Goal: Information Seeking & Learning: Learn about a topic

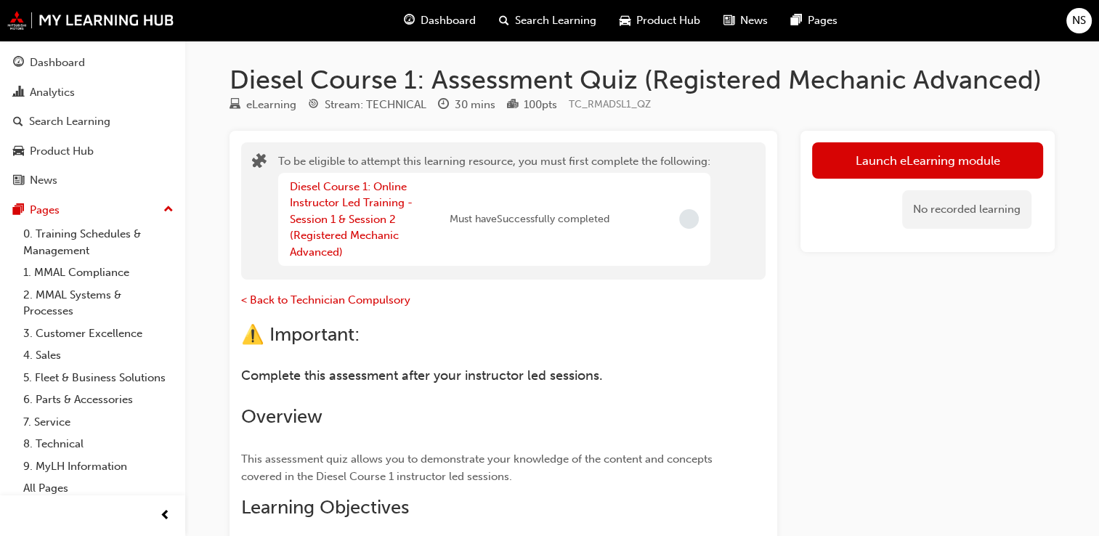
click at [413, 20] on span "guage-icon" at bounding box center [409, 21] width 11 height 18
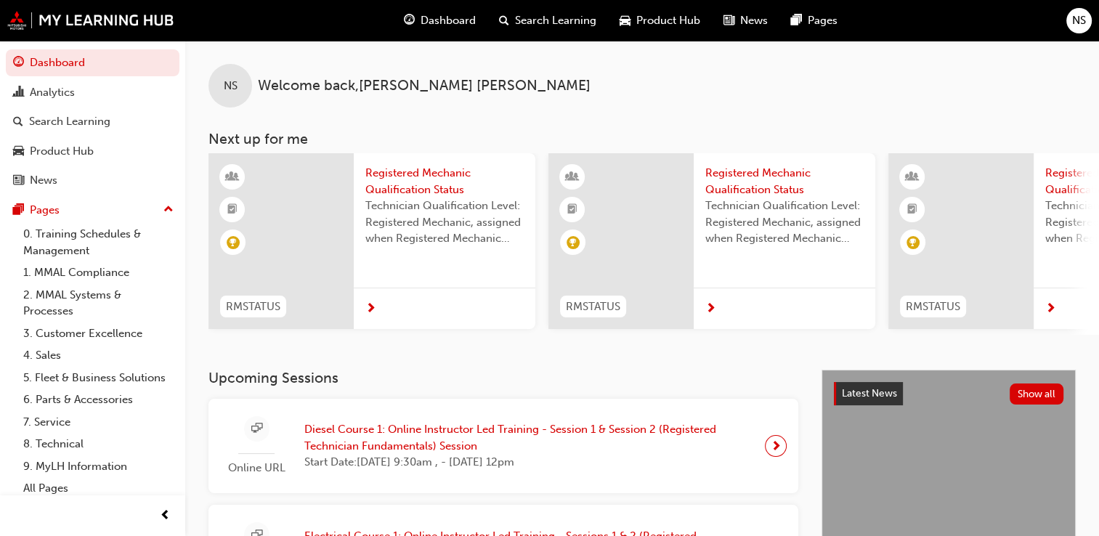
click at [633, 434] on span "Diesel Course 1: Online Instructor Led Training - Session 1 & Session 2 (Regist…" at bounding box center [528, 437] width 449 height 33
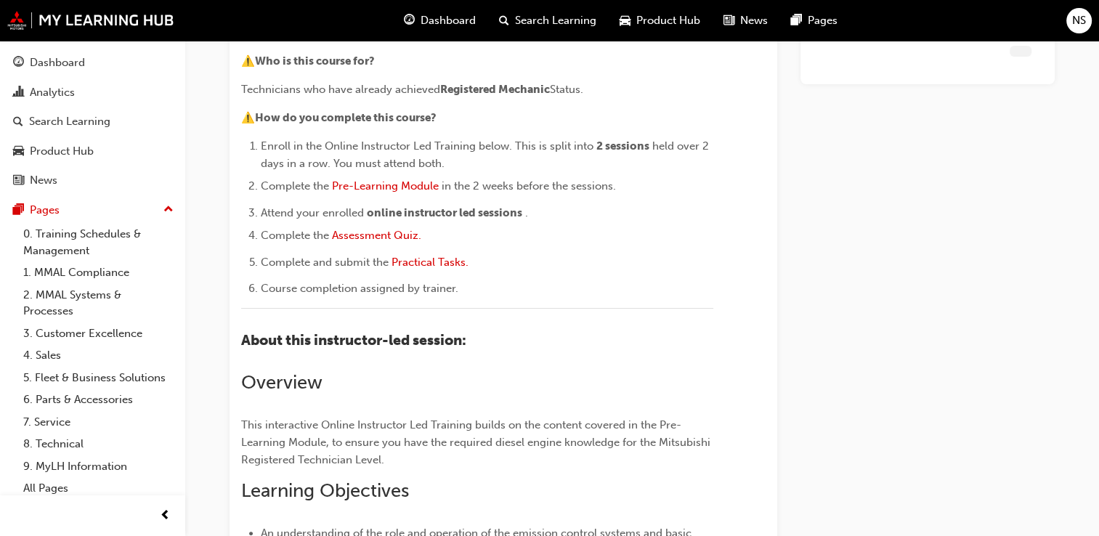
scroll to position [1357, 0]
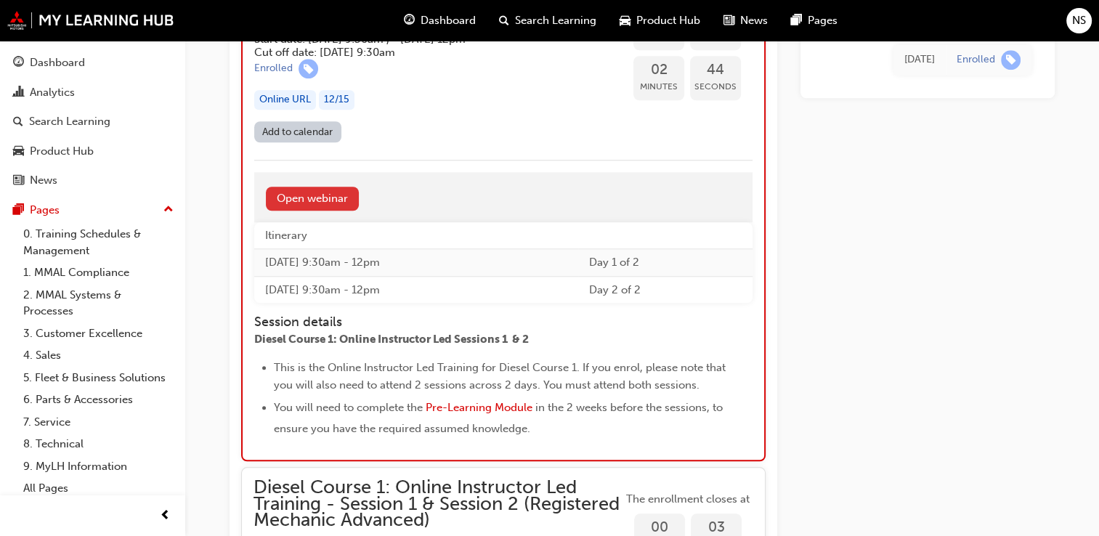
click at [328, 211] on link "Open webinar" at bounding box center [312, 199] width 93 height 24
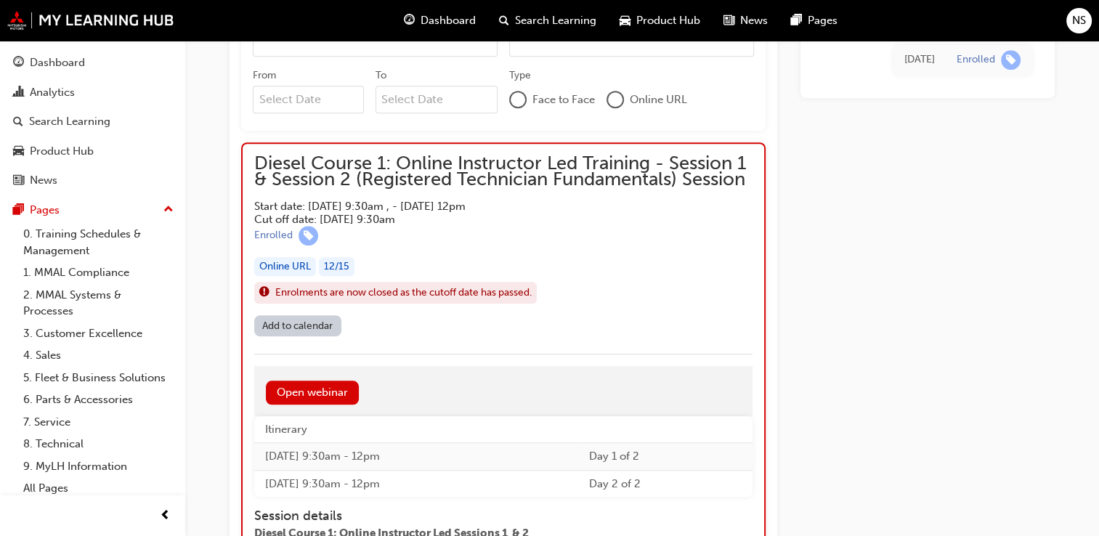
scroll to position [1160, 0]
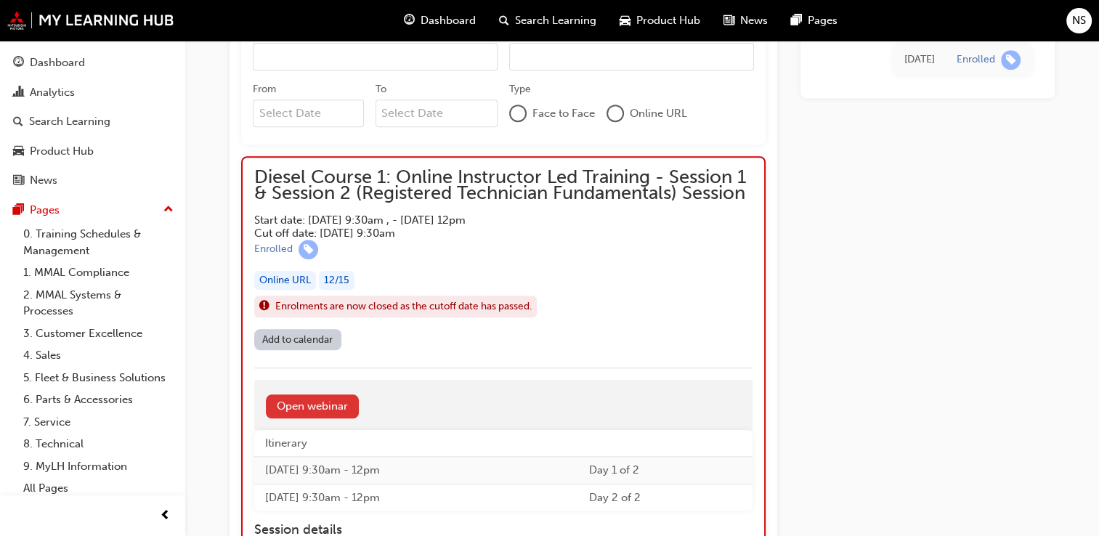
click at [316, 405] on link "Open webinar" at bounding box center [312, 406] width 93 height 24
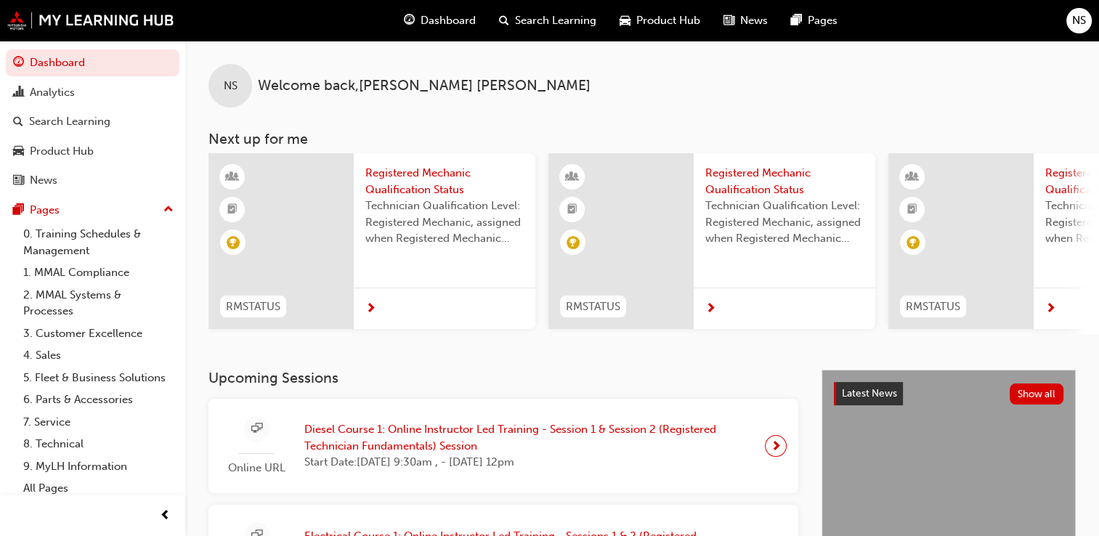
click at [450, 432] on span "Diesel Course 1: Online Instructor Led Training - Session 1 & Session 2 (Regist…" at bounding box center [528, 437] width 449 height 33
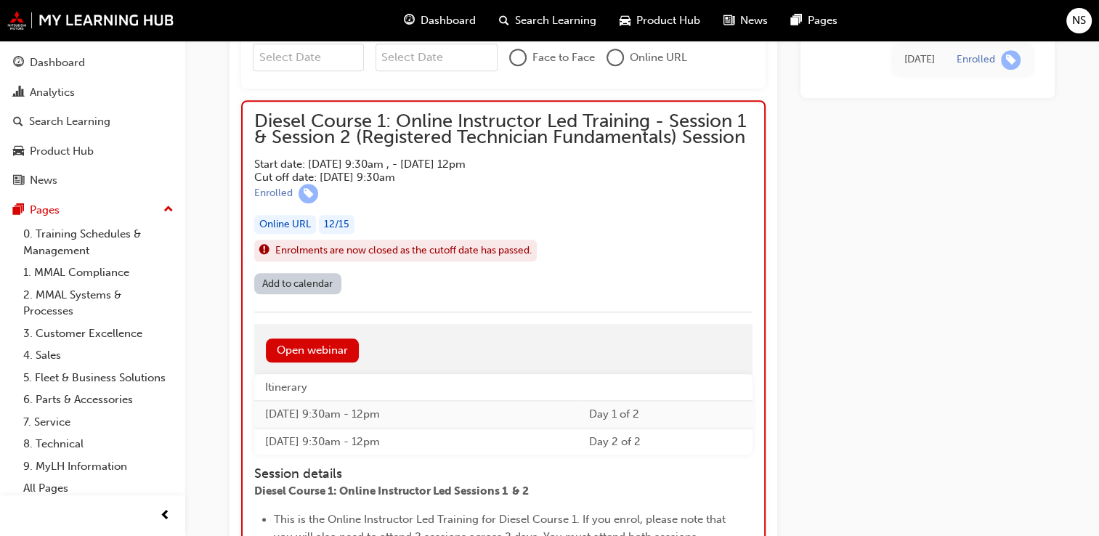
scroll to position [1219, 0]
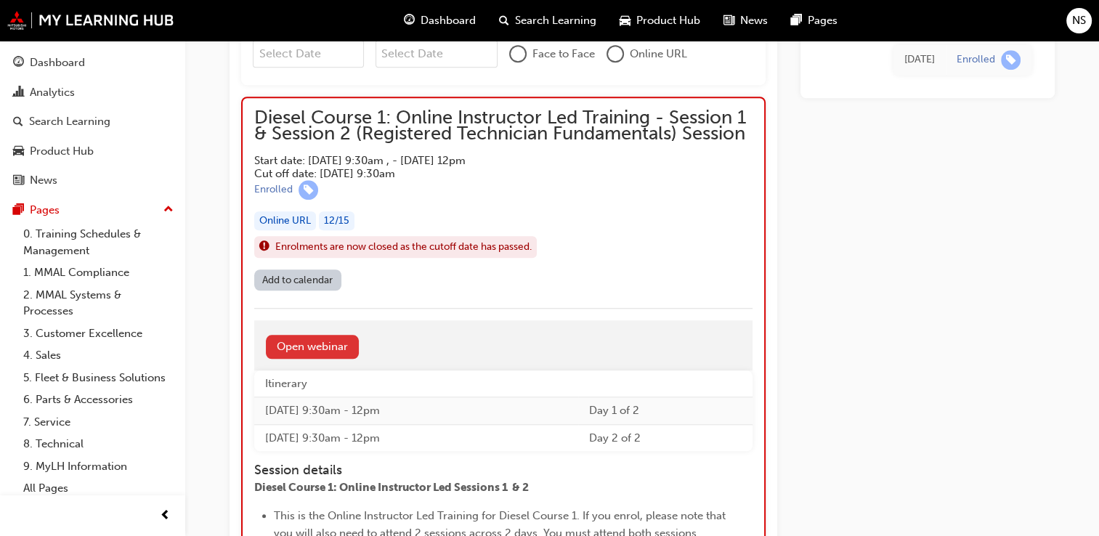
click at [301, 344] on link "Open webinar" at bounding box center [312, 347] width 93 height 24
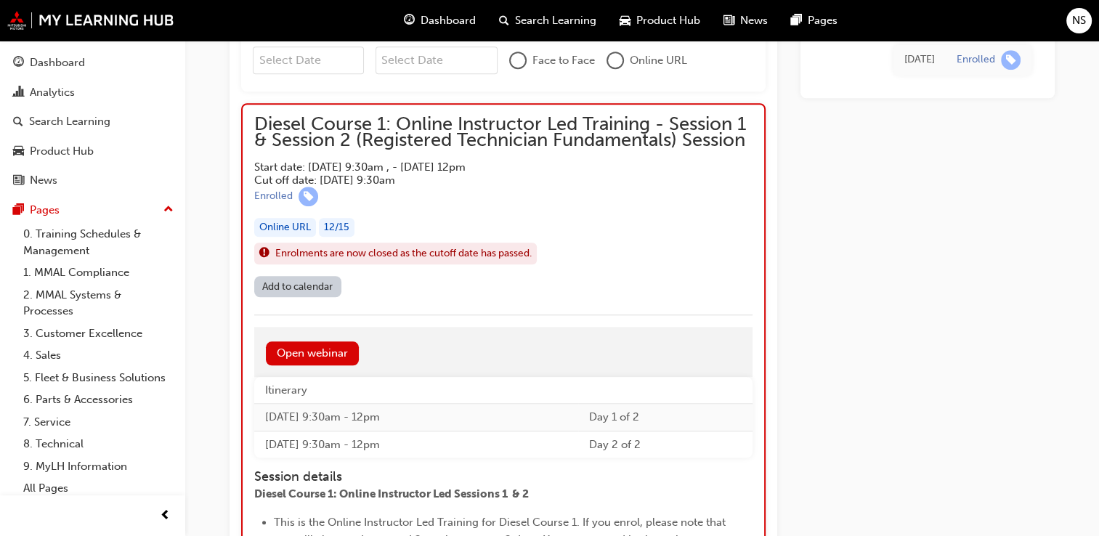
scroll to position [1212, 0]
click at [311, 354] on link "Open webinar" at bounding box center [312, 354] width 93 height 24
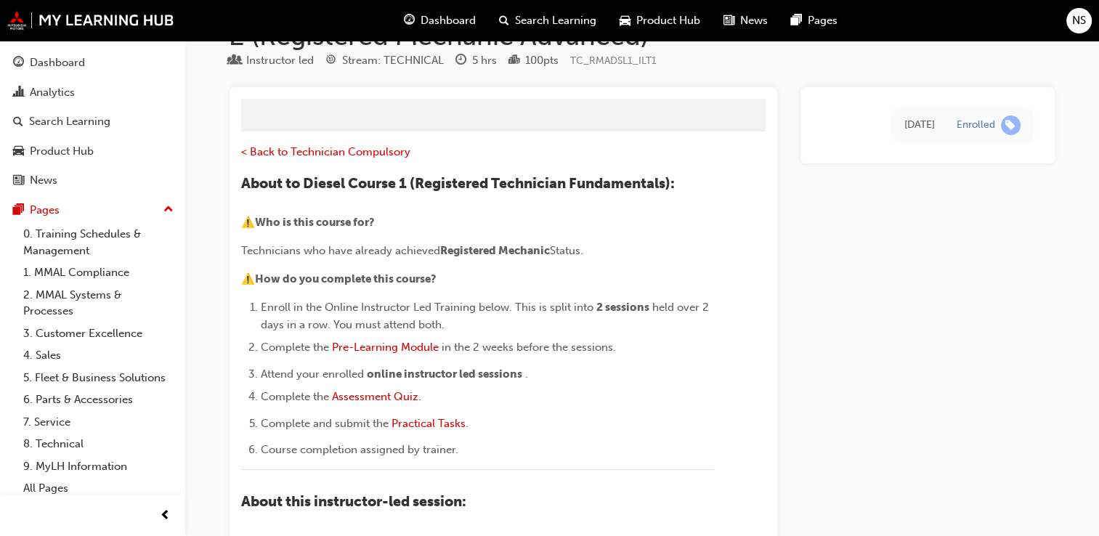
scroll to position [1352, 0]
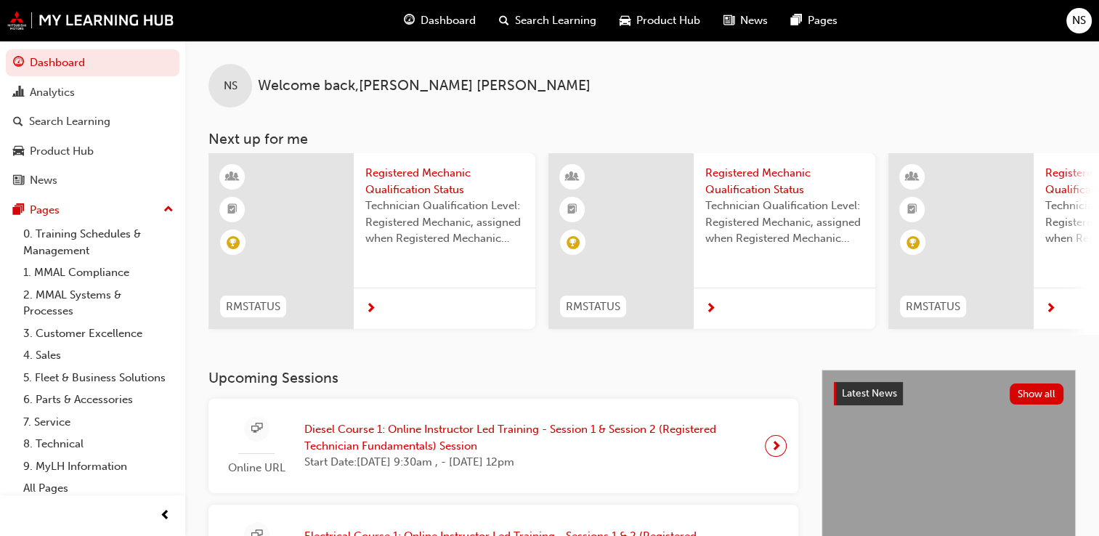
click at [410, 432] on span "Diesel Course 1: Online Instructor Led Training - Session 1 & Session 2 (Regist…" at bounding box center [528, 437] width 449 height 33
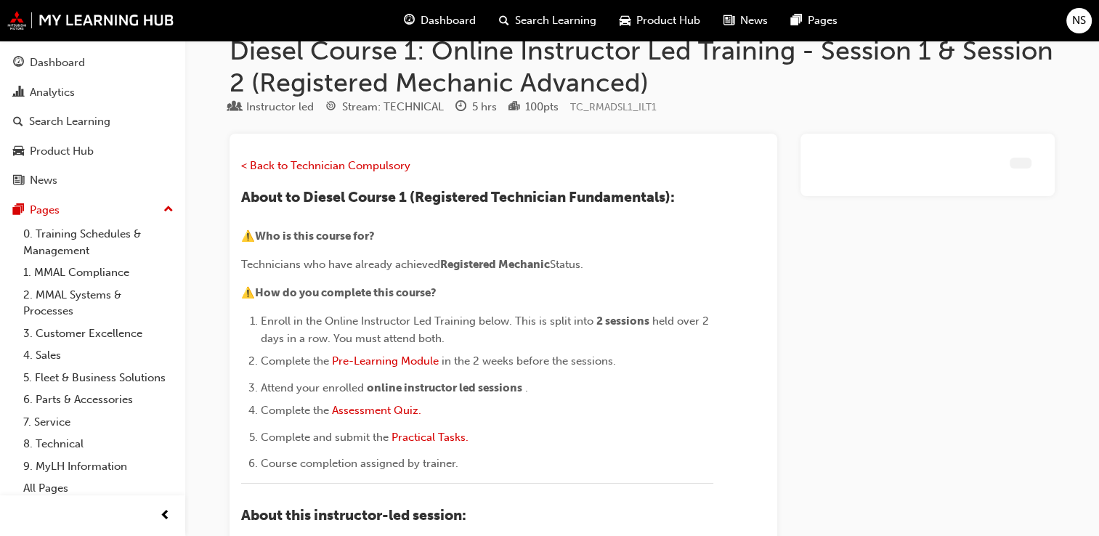
scroll to position [1343, 0]
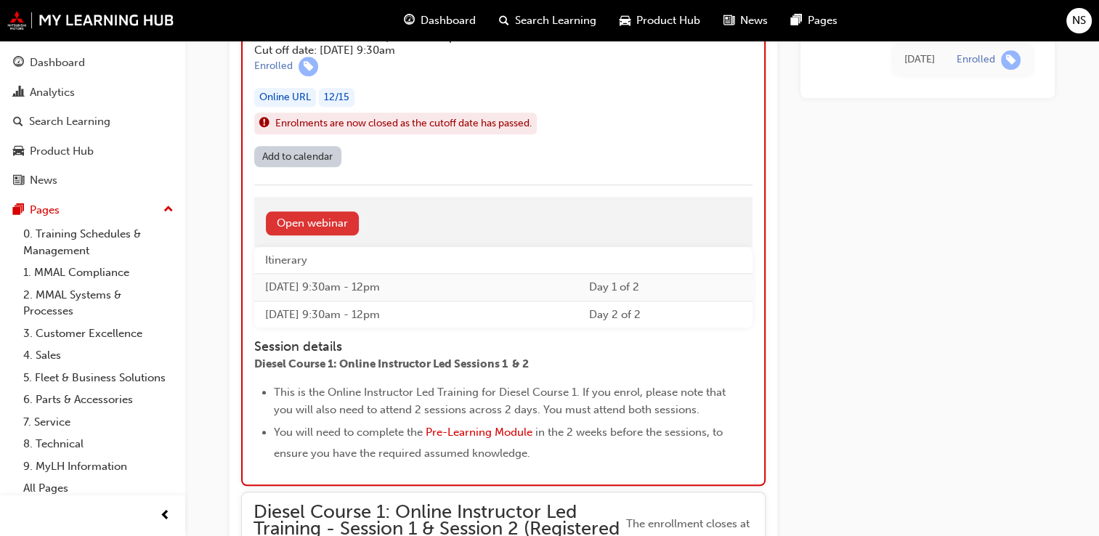
click at [307, 217] on link "Open webinar" at bounding box center [312, 223] width 93 height 24
